Goal: Task Accomplishment & Management: Manage account settings

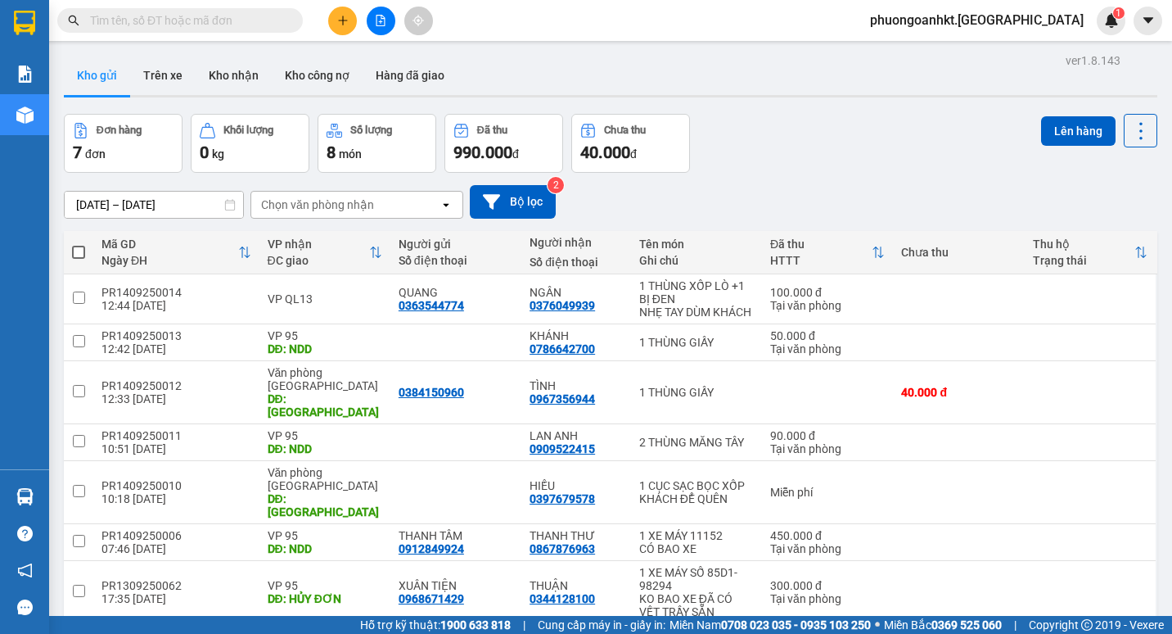
click at [119, 20] on input "text" at bounding box center [186, 20] width 193 height 18
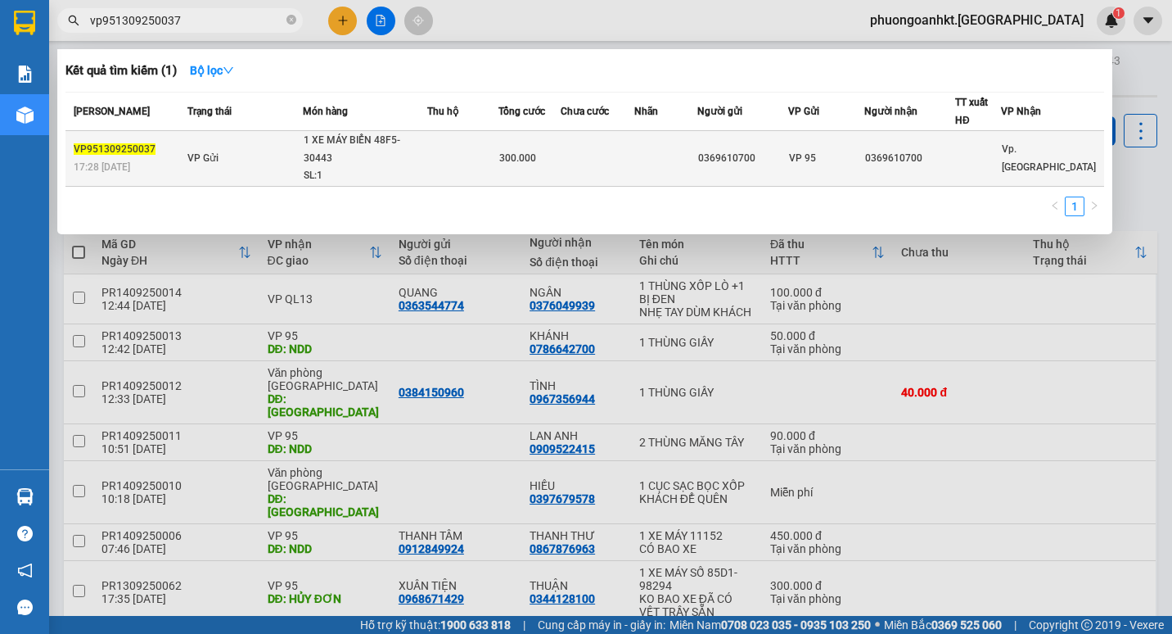
type input "vp951309250037"
click at [341, 147] on div "1 XE MÁY BIỂN 48F5-30443" at bounding box center [365, 149] width 123 height 35
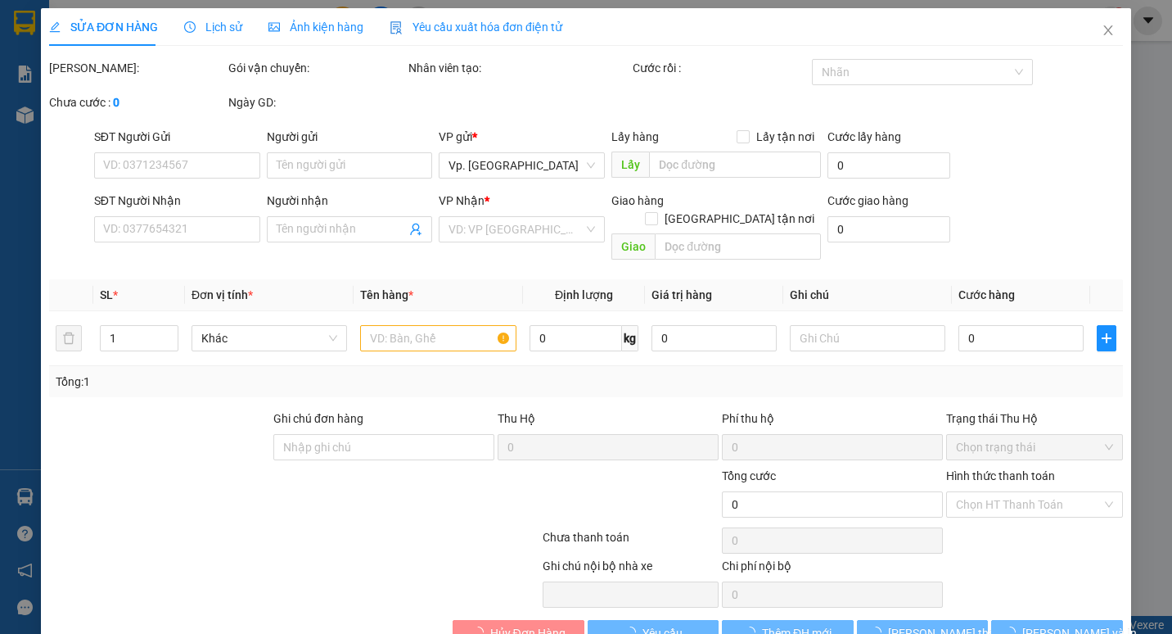
type input "0369610700"
type input "300.000"
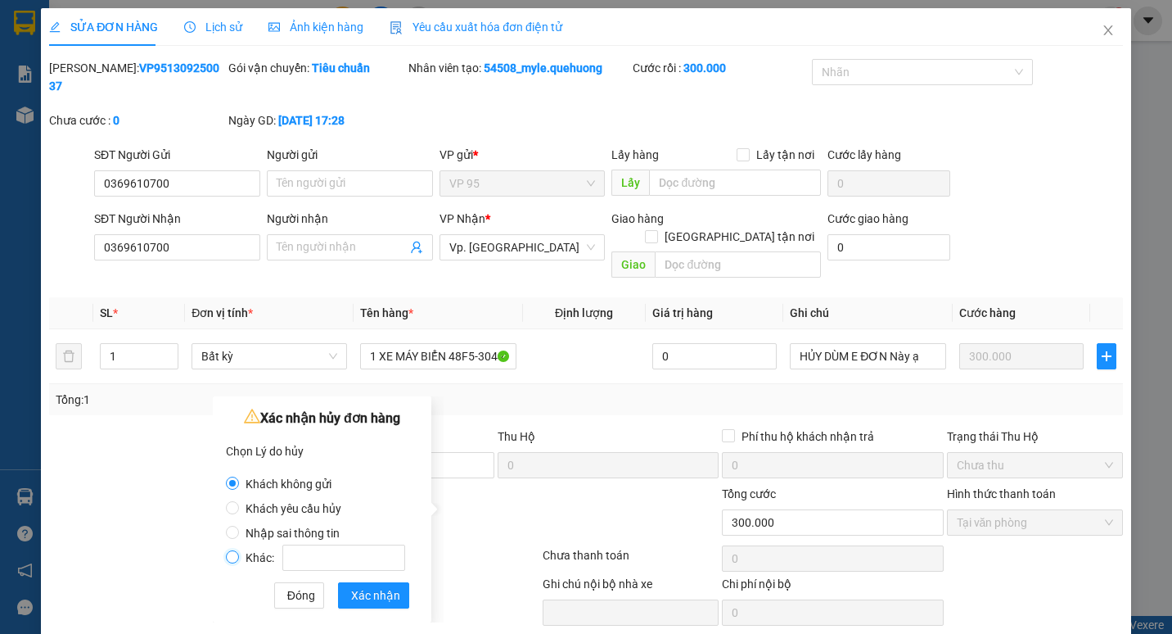
click at [238, 557] on input "Khác:" at bounding box center [232, 556] width 13 height 13
radio input "true"
radio input "false"
click at [316, 555] on input "Khác:" at bounding box center [343, 557] width 123 height 26
type input "d"
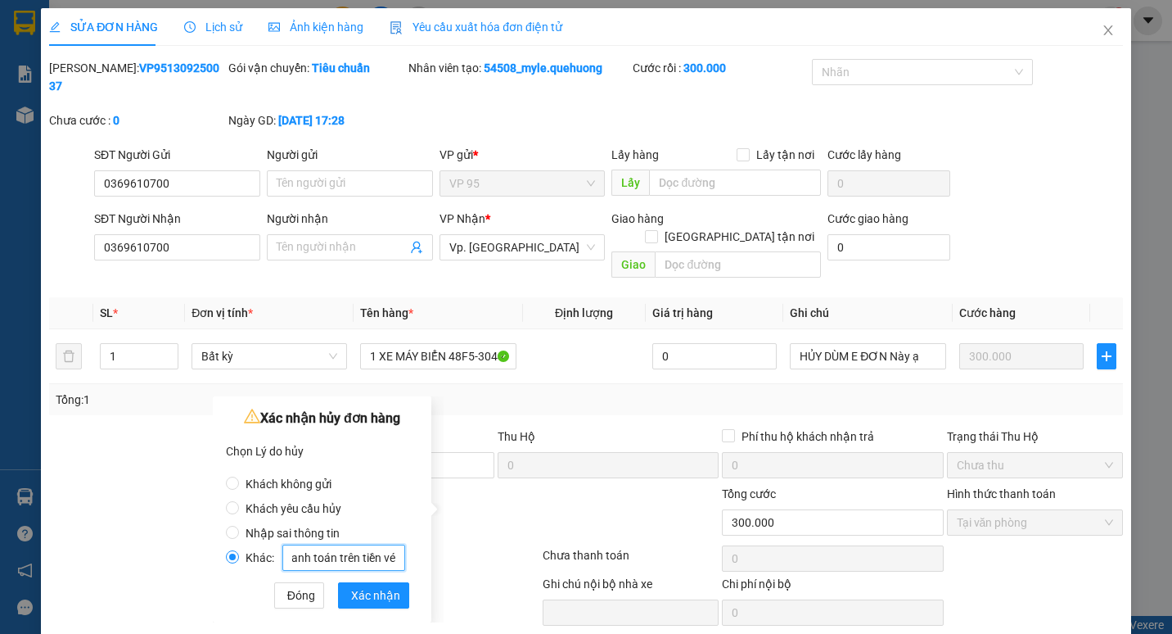
scroll to position [0, 124]
type input "khách đic cùng xe, đã thanh toán trên tiền vé"
click at [367, 597] on span "Xác nhận" at bounding box center [375, 595] width 49 height 18
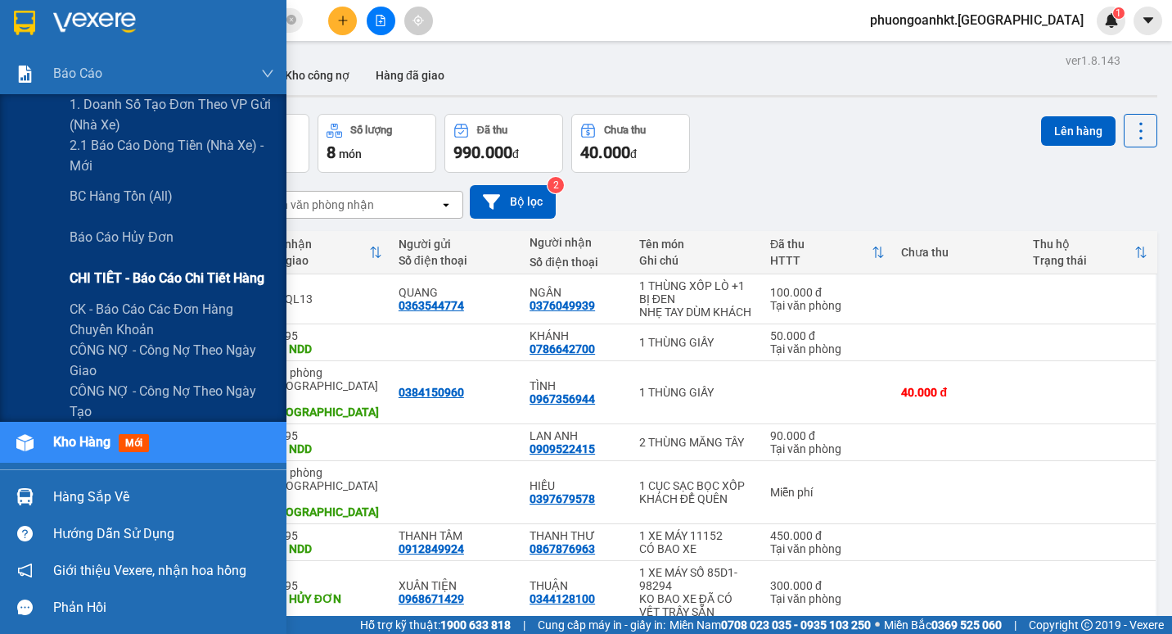
click at [156, 282] on span "CHI TIẾT - Báo cáo chi tiết hàng" at bounding box center [167, 278] width 195 height 20
